Goal: Find specific page/section: Find specific page/section

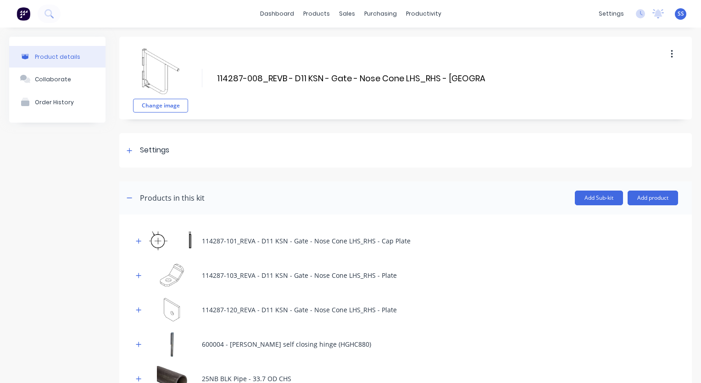
click at [19, 9] on img at bounding box center [24, 14] width 14 height 14
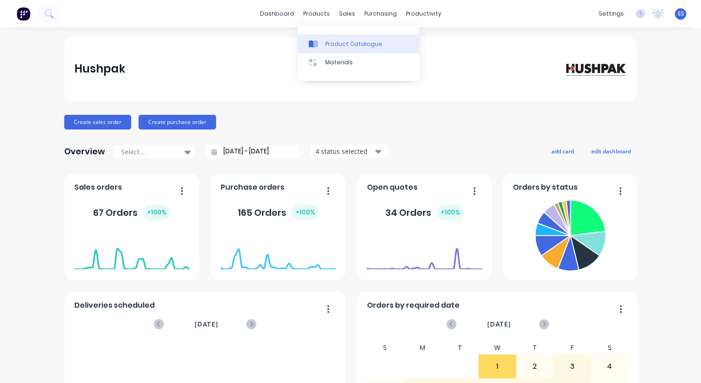
click at [334, 40] on div "Product Catalogue" at bounding box center [353, 44] width 57 height 8
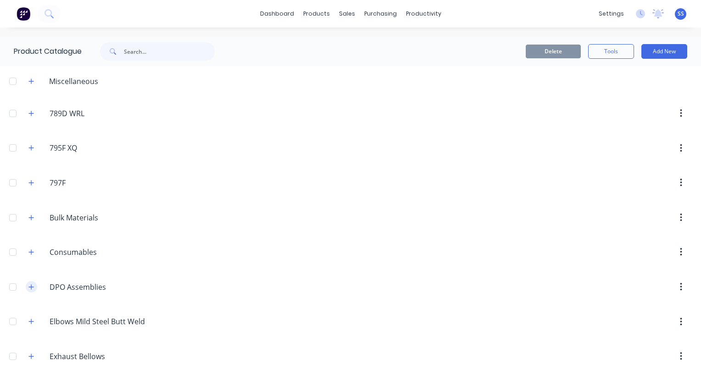
click at [30, 151] on icon "button" at bounding box center [31, 287] width 6 height 6
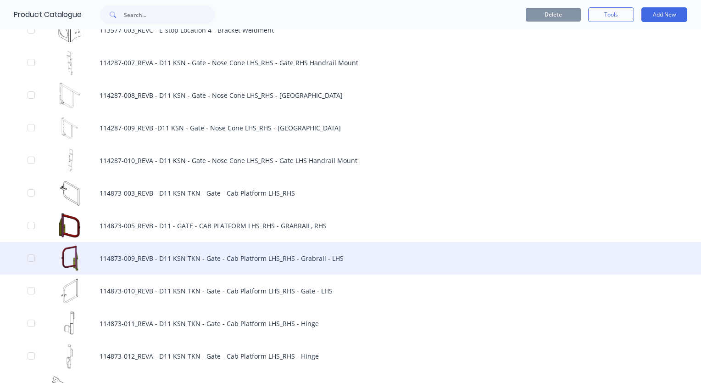
scroll to position [1056, 0]
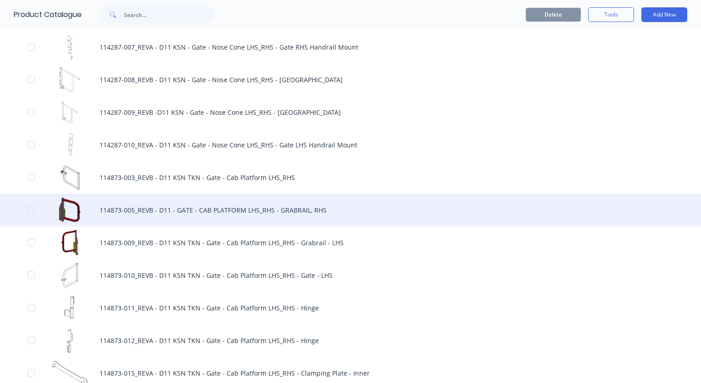
click at [148, 151] on div "114873-005_REVB - D11 - GATE - CAB PLATFORM LHS_RHS - GRABRAIL, RHS" at bounding box center [350, 210] width 701 height 33
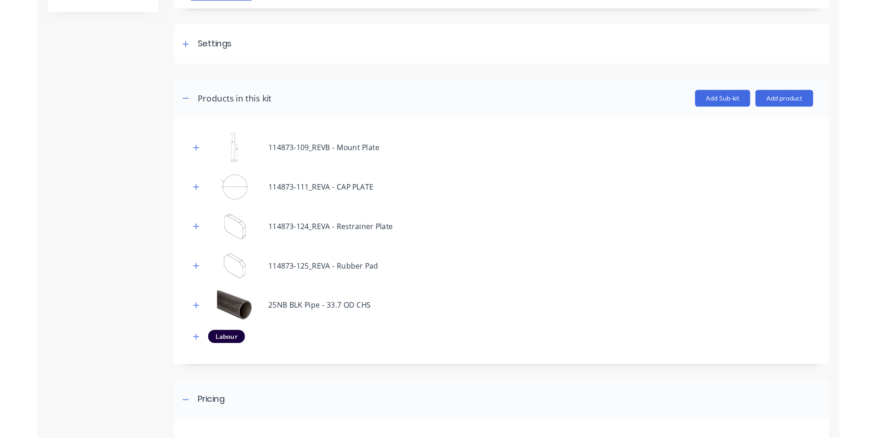
scroll to position [138, 0]
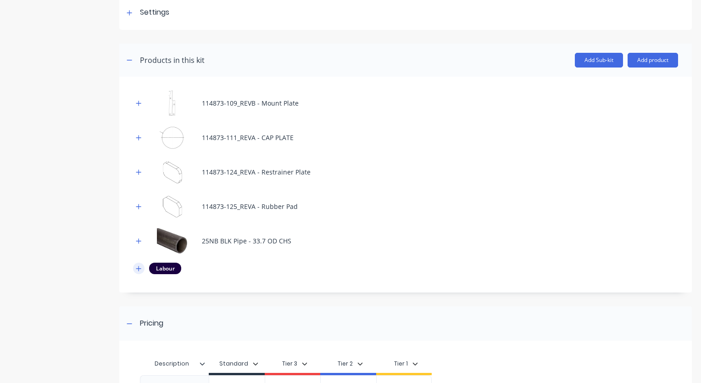
click at [137, 151] on icon "button" at bounding box center [139, 268] width 6 height 6
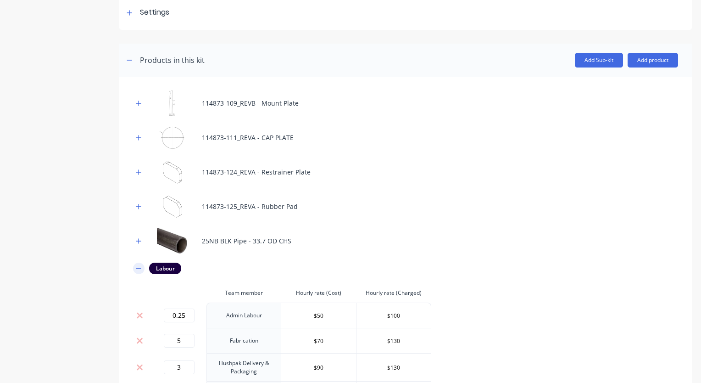
click at [137, 151] on icon "button" at bounding box center [139, 268] width 6 height 6
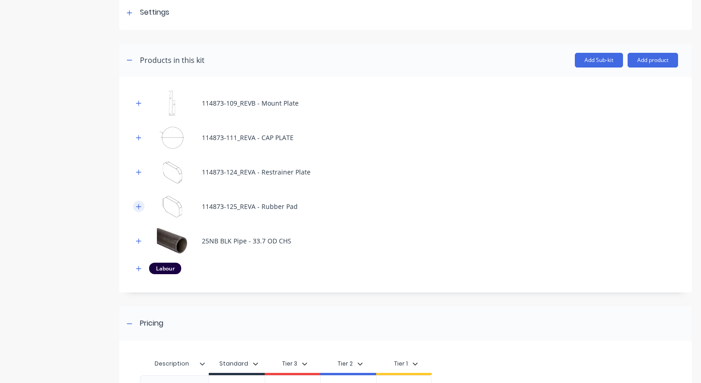
click at [135, 151] on button "button" at bounding box center [138, 206] width 11 height 11
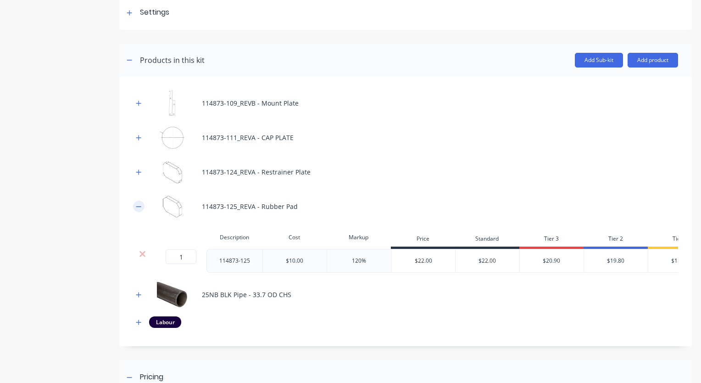
click at [135, 151] on button "button" at bounding box center [138, 206] width 11 height 11
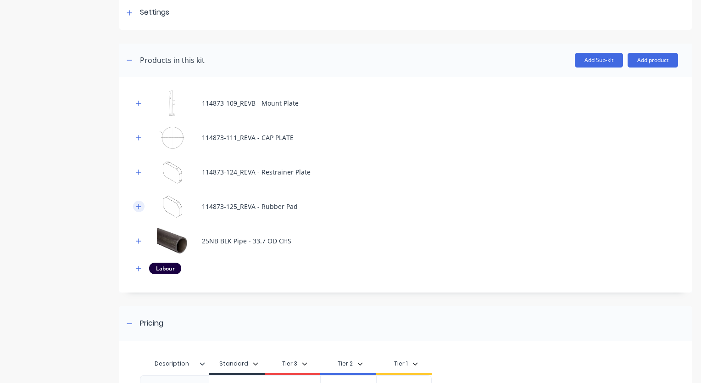
click at [137, 151] on icon "button" at bounding box center [139, 206] width 6 height 6
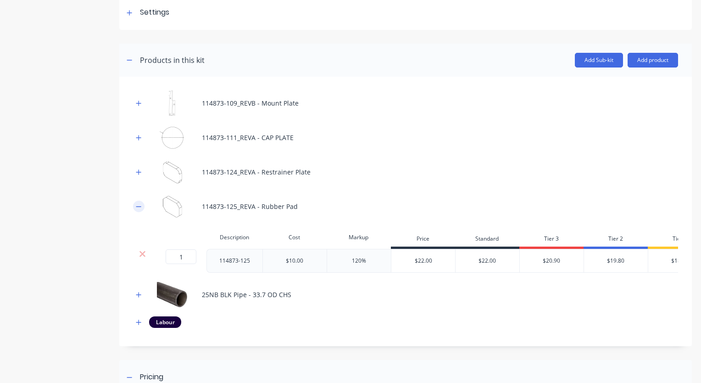
click at [137, 151] on icon "button" at bounding box center [139, 206] width 6 height 6
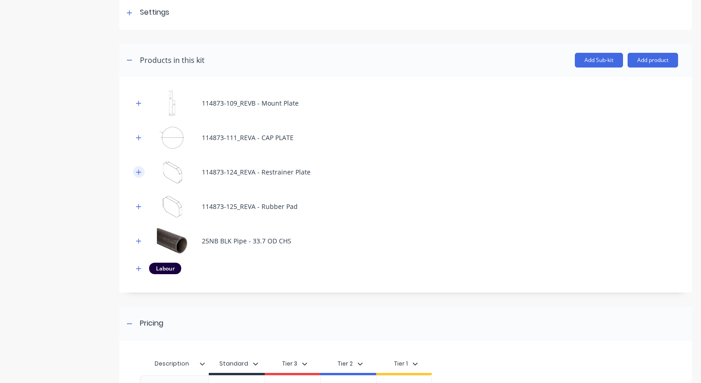
click at [136, 151] on icon "button" at bounding box center [139, 172] width 6 height 6
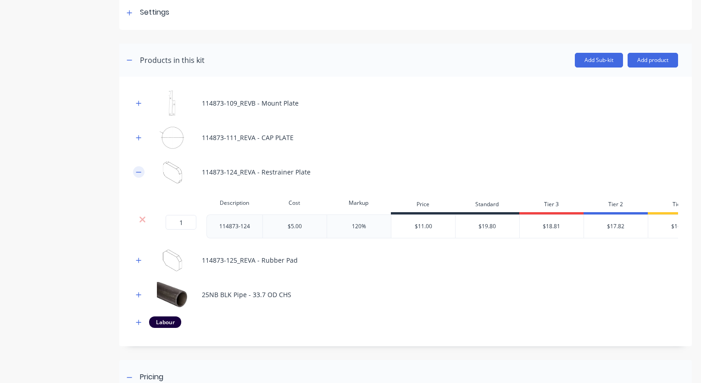
click at [136, 151] on icon "button" at bounding box center [139, 172] width 6 height 6
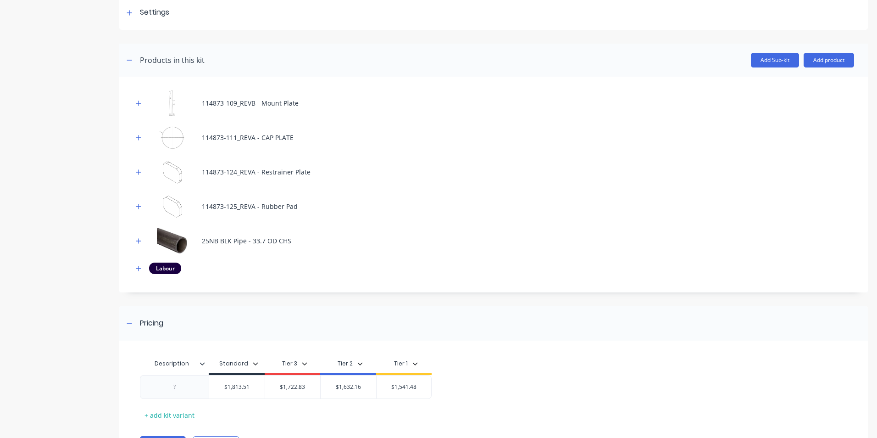
click at [43, 151] on div "Product details Collaborate Order History" at bounding box center [57, 188] width 96 height 579
click at [127, 56] on button "button" at bounding box center [129, 60] width 11 height 11
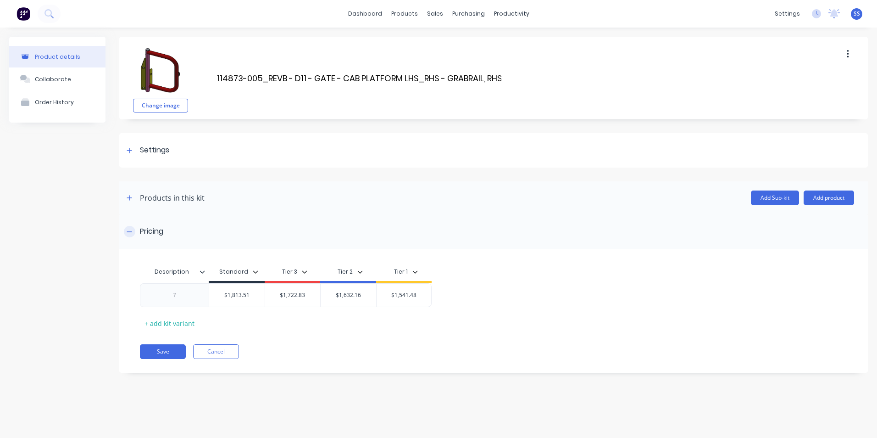
click at [128, 151] on icon at bounding box center [130, 232] width 6 height 6
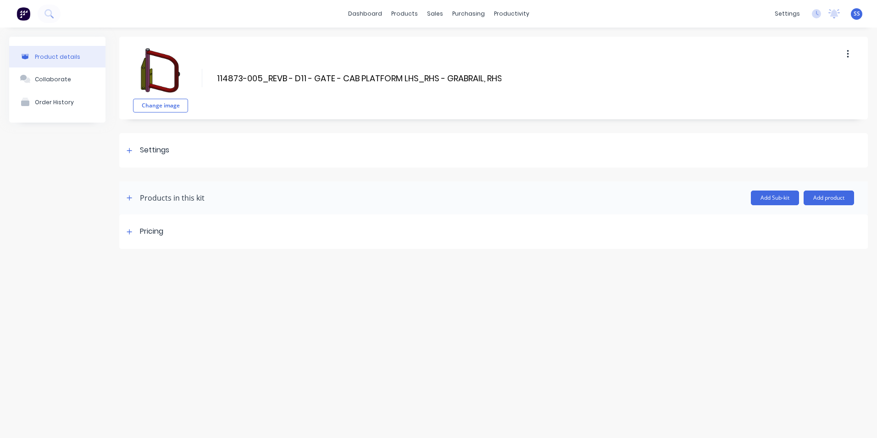
click at [71, 151] on div "Product details Collaborate Order History" at bounding box center [57, 143] width 96 height 212
click at [67, 151] on div "Product details Collaborate Order History Change image 114873-005_REVB - D11 - …" at bounding box center [438, 224] width 877 height 392
